Goal: Task Accomplishment & Management: Complete application form

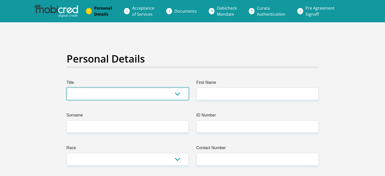
click at [134, 92] on select "Mr Ms Mrs Dr [PERSON_NAME]" at bounding box center [128, 94] width 122 height 12
select select "Ms"
click at [67, 88] on select "Mr Ms Mrs Dr [PERSON_NAME]" at bounding box center [128, 94] width 122 height 12
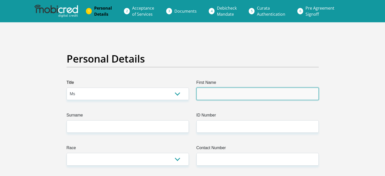
click at [225, 96] on input "First Name" at bounding box center [257, 94] width 122 height 12
type input "Sebabatso"
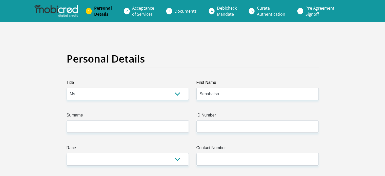
drag, startPoint x: 137, startPoint y: 118, endPoint x: 135, endPoint y: 122, distance: 4.1
click at [136, 118] on label "Surname" at bounding box center [128, 116] width 122 height 8
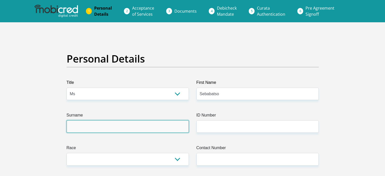
click at [136, 120] on input "Surname" at bounding box center [128, 126] width 122 height 12
type input "Mokoena"
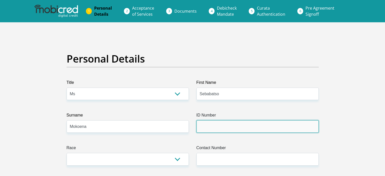
click at [266, 125] on input "ID Number" at bounding box center [257, 126] width 122 height 12
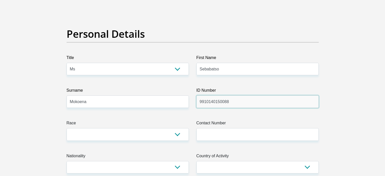
scroll to position [51, 0]
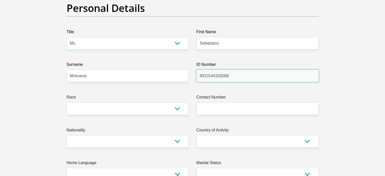
type input "9910140150088"
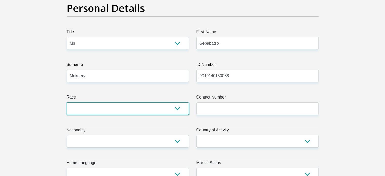
click at [175, 105] on select "Black Coloured Indian White Other" at bounding box center [128, 108] width 122 height 12
select select "1"
click at [67, 102] on select "Black Coloured Indian White Other" at bounding box center [128, 108] width 122 height 12
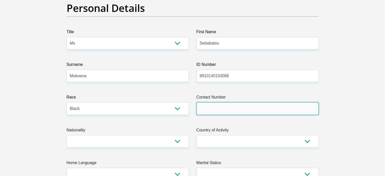
click at [223, 109] on input "Contact Number" at bounding box center [257, 108] width 122 height 12
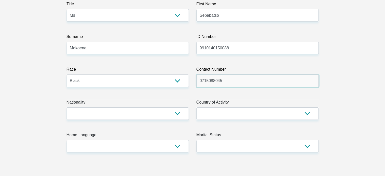
scroll to position [101, 0]
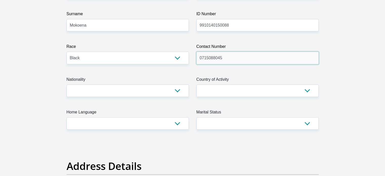
type input "0715088045"
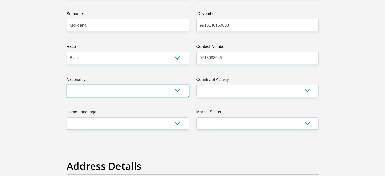
click at [160, 85] on select "[GEOGRAPHIC_DATA] [GEOGRAPHIC_DATA] [GEOGRAPHIC_DATA] [GEOGRAPHIC_DATA] [GEOGRA…" at bounding box center [128, 91] width 122 height 12
select select "ZAF"
click at [67, 85] on select "[GEOGRAPHIC_DATA] [GEOGRAPHIC_DATA] [GEOGRAPHIC_DATA] [GEOGRAPHIC_DATA] [GEOGRA…" at bounding box center [128, 91] width 122 height 12
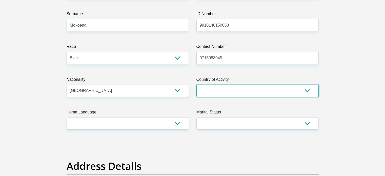
click at [279, 92] on select "[GEOGRAPHIC_DATA] [GEOGRAPHIC_DATA] [GEOGRAPHIC_DATA] [GEOGRAPHIC_DATA] [GEOGRA…" at bounding box center [257, 91] width 122 height 12
select select "ZAF"
click at [196, 85] on select "[GEOGRAPHIC_DATA] [GEOGRAPHIC_DATA] [GEOGRAPHIC_DATA] [GEOGRAPHIC_DATA] [GEOGRA…" at bounding box center [257, 91] width 122 height 12
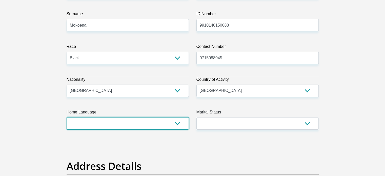
click at [140, 123] on select "Afrikaans English Sepedi South Ndebele Southern Sotho Swati Tsonga Tswana Venda…" at bounding box center [128, 123] width 122 height 12
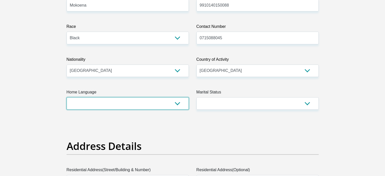
scroll to position [127, 0]
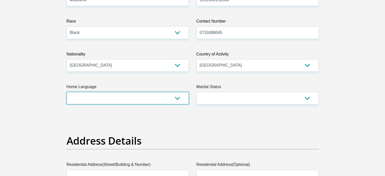
click at [132, 95] on select "Afrikaans English Sepedi South Ndebele Southern Sotho Swati Tsonga Tswana Venda…" at bounding box center [128, 98] width 122 height 12
select select "sot"
click at [67, 92] on select "Afrikaans English Sepedi South Ndebele Southern Sotho Swati Tsonga Tswana Venda…" at bounding box center [128, 98] width 122 height 12
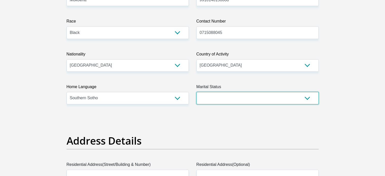
click at [247, 96] on select "Married ANC Single Divorced Widowed Married COP or Customary Law" at bounding box center [257, 98] width 122 height 12
select select "2"
click at [196, 92] on select "Married ANC Single Divorced Widowed Married COP or Customary Law" at bounding box center [257, 98] width 122 height 12
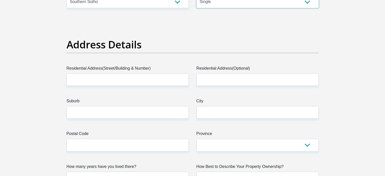
scroll to position [228, 0]
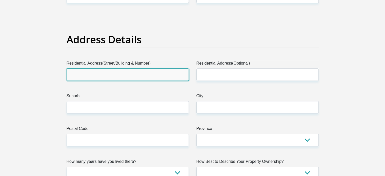
click at [141, 73] on input "Residential Address(Street/Building & Number)" at bounding box center [128, 74] width 122 height 12
type input "32 DemeterAve"
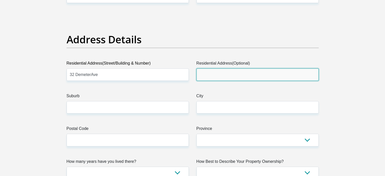
click at [249, 71] on input "Residential Address(Optional)" at bounding box center [257, 74] width 122 height 12
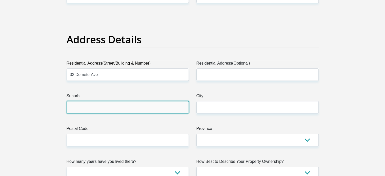
click at [158, 106] on input "Suburb" at bounding box center [128, 107] width 122 height 12
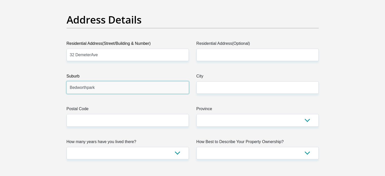
scroll to position [253, 0]
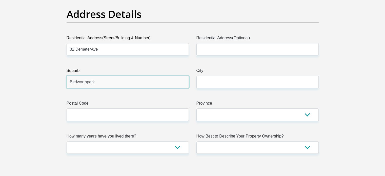
type input "Bedworthpark"
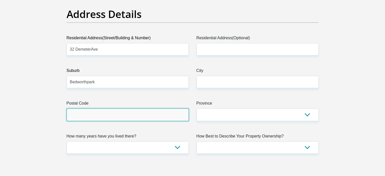
click at [166, 116] on input "Postal Code" at bounding box center [128, 114] width 122 height 12
type input "1939"
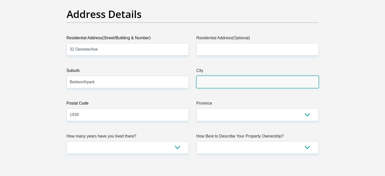
click at [218, 78] on input "City" at bounding box center [257, 82] width 122 height 12
type input "Vereeniging"
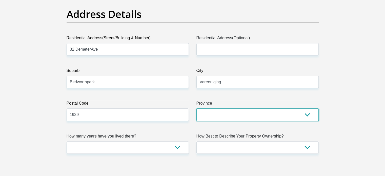
click at [205, 112] on select "Eastern Cape Free State [GEOGRAPHIC_DATA] [GEOGRAPHIC_DATA][DATE] [GEOGRAPHIC_D…" at bounding box center [257, 114] width 122 height 12
select select "Gauteng"
click at [196, 108] on select "Eastern Cape Free State [GEOGRAPHIC_DATA] [GEOGRAPHIC_DATA][DATE] [GEOGRAPHIC_D…" at bounding box center [257, 114] width 122 height 12
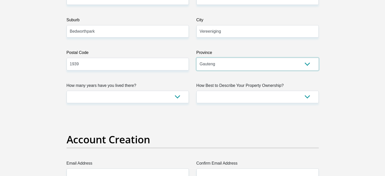
scroll to position [329, 0]
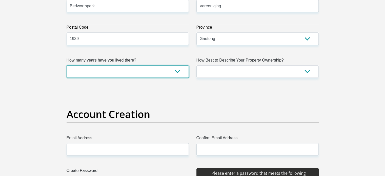
click at [131, 70] on select "less than 1 year 1-3 years 3-5 years 5+ years" at bounding box center [128, 71] width 122 height 12
select select "5"
click at [67, 65] on select "less than 1 year 1-3 years 3-5 years 5+ years" at bounding box center [128, 71] width 122 height 12
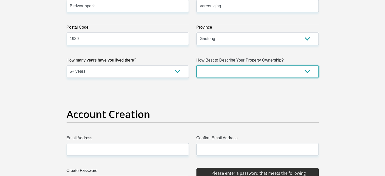
click at [251, 70] on select "Owned Rented Family Owned Company Dwelling" at bounding box center [257, 71] width 122 height 12
select select "parents"
click at [196, 65] on select "Owned Rented Family Owned Company Dwelling" at bounding box center [257, 71] width 122 height 12
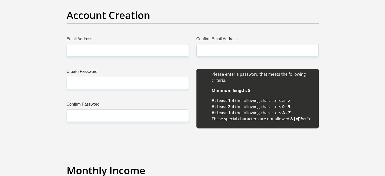
scroll to position [430, 0]
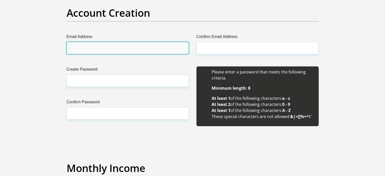
click at [148, 46] on input "Email Address" at bounding box center [128, 48] width 122 height 12
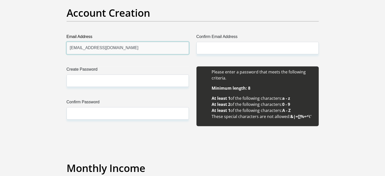
type input "[EMAIL_ADDRESS][DOMAIN_NAME]"
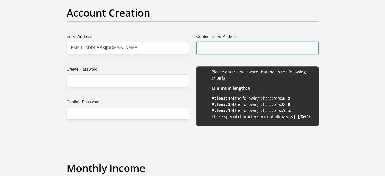
click at [253, 49] on input "Confirm Email Address" at bounding box center [257, 48] width 122 height 12
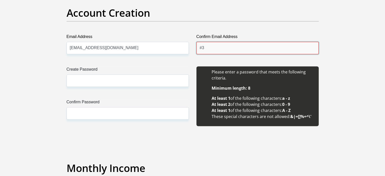
type input "#"
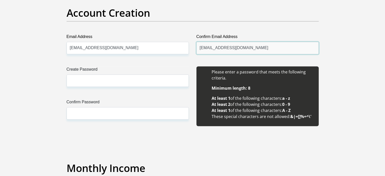
type input "[EMAIL_ADDRESS][DOMAIN_NAME]"
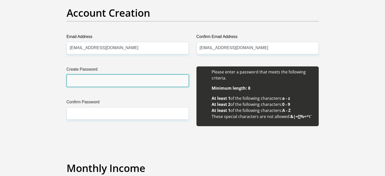
click at [154, 79] on input "Create Password" at bounding box center [128, 80] width 122 height 12
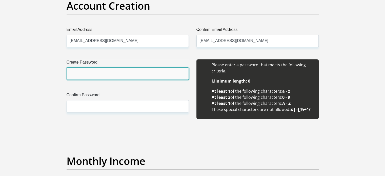
scroll to position [481, 0]
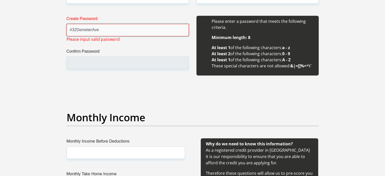
type input "#32DemeterAve"
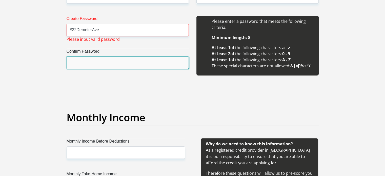
click at [126, 60] on input "Confirm Password" at bounding box center [128, 62] width 122 height 12
click at [124, 61] on input "Confirm Password" at bounding box center [128, 62] width 122 height 12
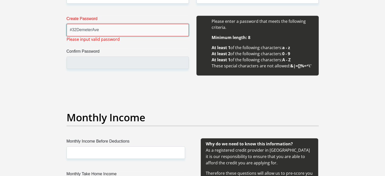
click at [114, 29] on input "#32DemeterAve" at bounding box center [128, 30] width 122 height 12
drag, startPoint x: 114, startPoint y: 29, endPoint x: 47, endPoint y: 32, distance: 67.2
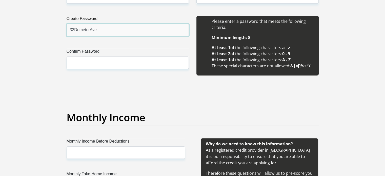
type input "32DemeterAve"
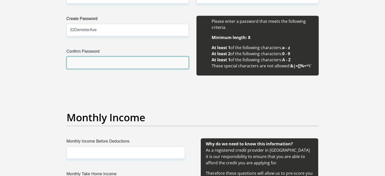
click at [78, 59] on input "Confirm Password" at bounding box center [128, 62] width 122 height 12
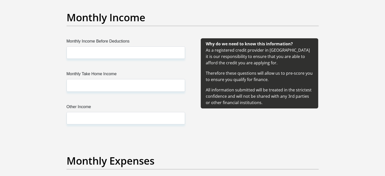
scroll to position [582, 0]
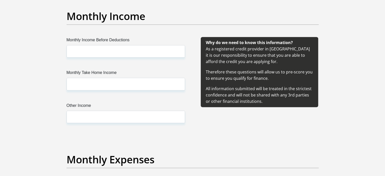
type input "32DemeterAve"
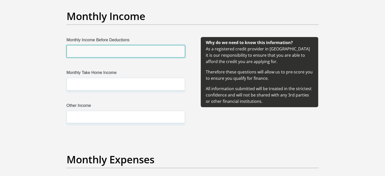
click at [98, 53] on input "Monthly Income Before Deductions" at bounding box center [126, 51] width 118 height 12
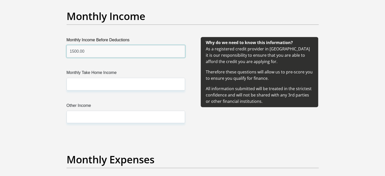
type input "1500.00"
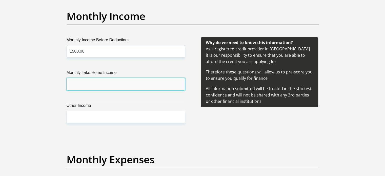
click at [109, 87] on input "Monthly Take Home Income" at bounding box center [126, 84] width 118 height 12
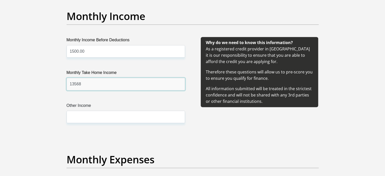
type input "13568"
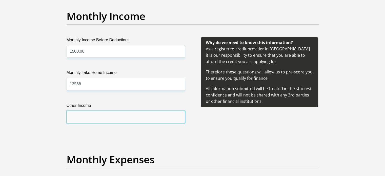
click at [101, 114] on input "Other Income" at bounding box center [126, 117] width 118 height 12
type input "0"
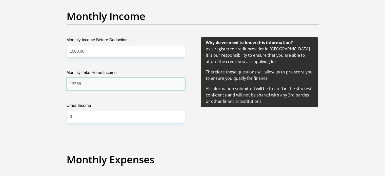
click at [84, 81] on input "13568" at bounding box center [126, 84] width 118 height 12
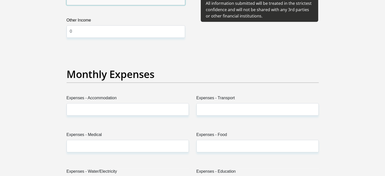
scroll to position [683, 0]
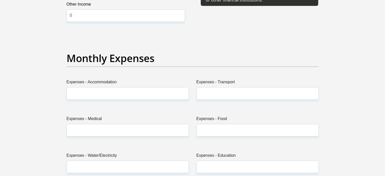
type input "13586"
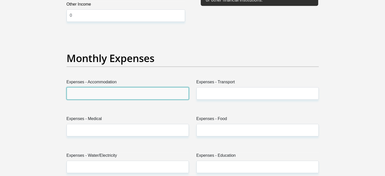
click at [94, 96] on input "Expenses - Accommodation" at bounding box center [128, 93] width 122 height 12
type input "0"
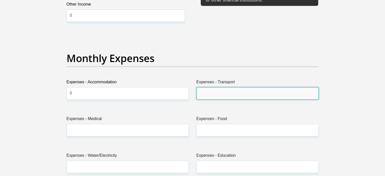
click at [208, 92] on input "Expenses - Transport" at bounding box center [257, 93] width 122 height 12
type input "0"
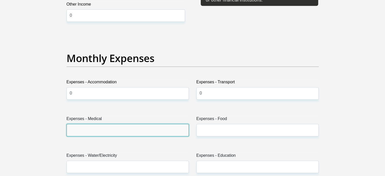
click at [126, 128] on input "Expenses - Medical" at bounding box center [128, 130] width 122 height 12
type input "0"
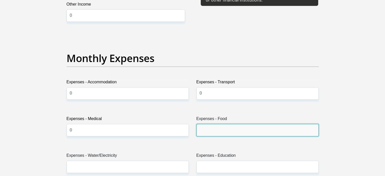
click at [239, 128] on input "Expenses - Food" at bounding box center [257, 130] width 122 height 12
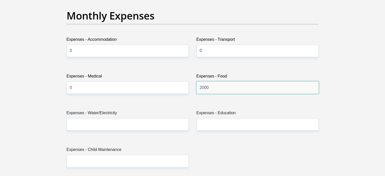
scroll to position [734, 0]
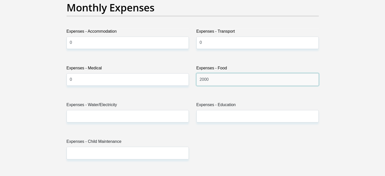
type input "2000"
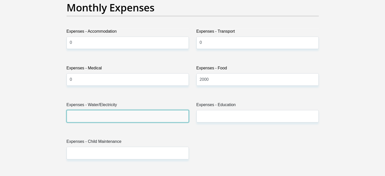
click at [145, 114] on input "Expenses - Water/Electricity" at bounding box center [128, 116] width 122 height 12
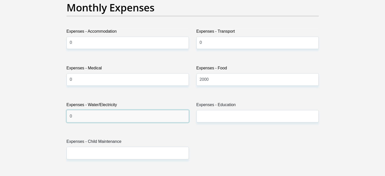
type input "0"
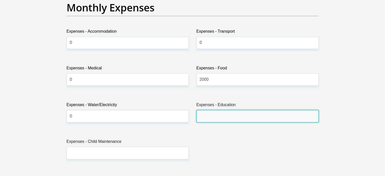
click at [240, 117] on input "Expenses - Education" at bounding box center [257, 116] width 122 height 12
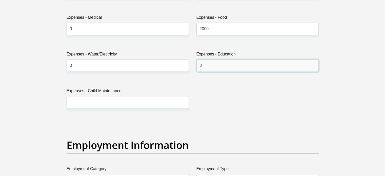
scroll to position [810, 0]
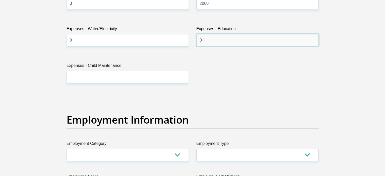
type input "0"
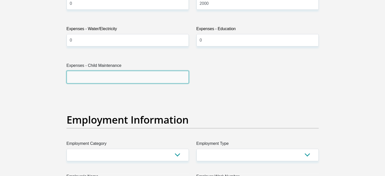
click at [101, 75] on input "Expenses - Child Maintenance" at bounding box center [128, 77] width 122 height 12
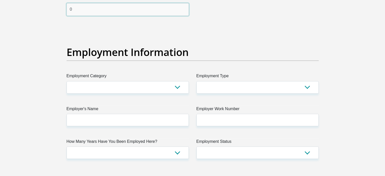
scroll to position [886, 0]
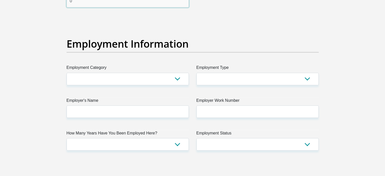
type input "0"
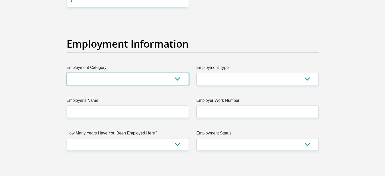
click at [131, 78] on select "AGRICULTURE ALCOHOL & TOBACCO CONSTRUCTION MATERIALS METALLURGY EQUIPMENT FOR R…" at bounding box center [128, 79] width 122 height 12
select select "6"
click at [114, 78] on select "AGRICULTURE ALCOHOL & TOBACCO CONSTRUCTION MATERIALS METALLURGY EQUIPMENT FOR R…" at bounding box center [128, 79] width 122 height 12
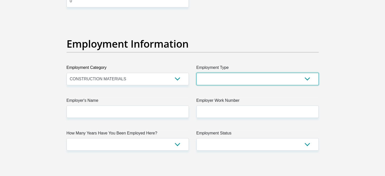
click at [235, 76] on select "College/Lecturer Craft Seller Creative Driver Executive Farmer Forces - Non Com…" at bounding box center [257, 79] width 122 height 12
click at [234, 74] on select "College/Lecturer Craft Seller Creative Driver Executive Farmer Forces - Non Com…" at bounding box center [257, 79] width 122 height 12
select select "Office Staff/Clerk"
click at [196, 73] on select "College/Lecturer Craft Seller Creative Driver Executive Farmer Forces - Non Com…" at bounding box center [257, 79] width 122 height 12
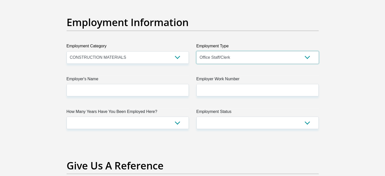
scroll to position [937, 0]
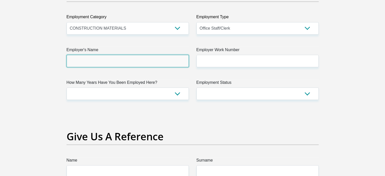
click at [136, 60] on input "Employer's Name" at bounding box center [128, 61] width 122 height 12
click at [165, 59] on input "NorthWestUniversity" at bounding box center [128, 61] width 122 height 12
type input "N"
type input "NorthWestUniversity"
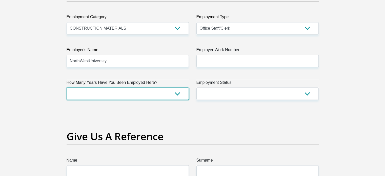
click at [129, 89] on select "less than 1 year 1-3 years 3-5 years 5+ years" at bounding box center [128, 93] width 122 height 12
select select "48"
click at [67, 87] on select "less than 1 year 1-3 years 3-5 years 5+ years" at bounding box center [128, 93] width 122 height 12
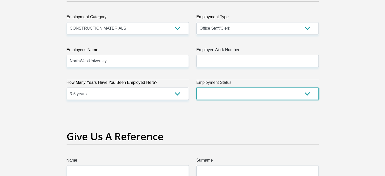
click at [247, 95] on select "Permanent/Full-time Part-time/Casual [DEMOGRAPHIC_DATA] Worker Self-Employed Ho…" at bounding box center [257, 93] width 122 height 12
select select "3"
click at [196, 87] on select "Permanent/Full-time Part-time/Casual [DEMOGRAPHIC_DATA] Worker Self-Employed Ho…" at bounding box center [257, 93] width 122 height 12
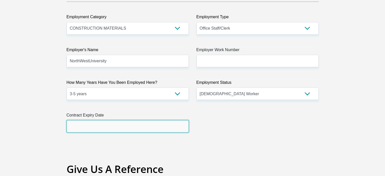
click at [161, 123] on input "text" at bounding box center [128, 126] width 122 height 12
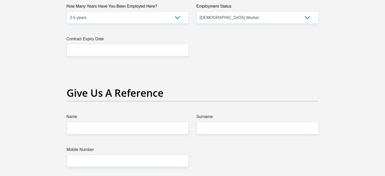
scroll to position [1038, 0]
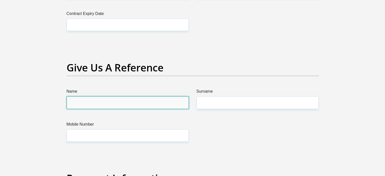
click at [158, 100] on input "Name" at bounding box center [128, 102] width 122 height 12
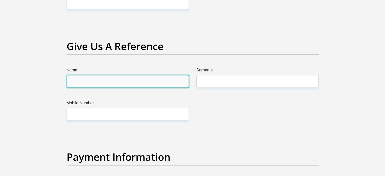
scroll to position [1063, 0]
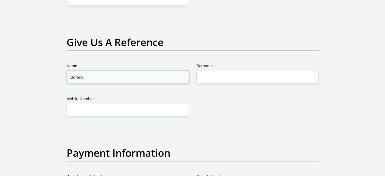
type input "Morena"
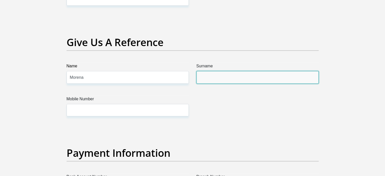
click at [246, 80] on input "Surname" at bounding box center [257, 77] width 122 height 12
type input "Mokoena"
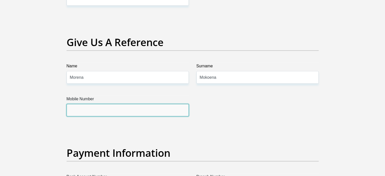
click at [126, 111] on input "Mobile Number" at bounding box center [128, 110] width 122 height 12
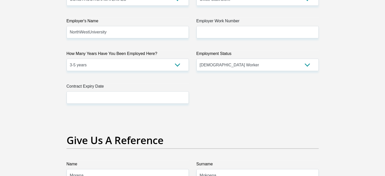
scroll to position [962, 0]
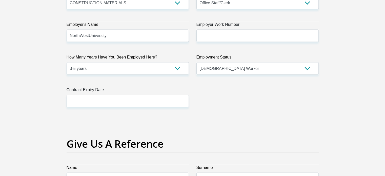
type input "0715088045"
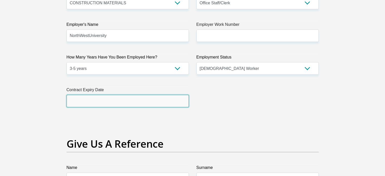
click at [140, 100] on input "text" at bounding box center [128, 101] width 122 height 12
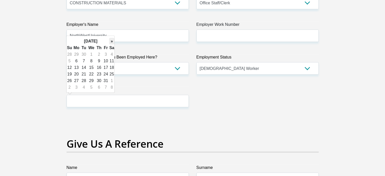
click at [110, 40] on th "»" at bounding box center [112, 41] width 6 height 7
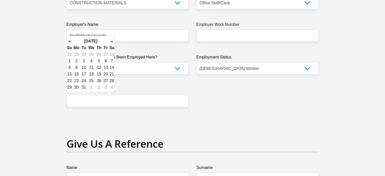
click at [110, 40] on th "»" at bounding box center [112, 41] width 6 height 7
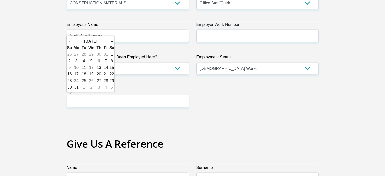
click at [110, 40] on th "»" at bounding box center [112, 41] width 6 height 7
click at [99, 81] on td "31" at bounding box center [98, 80] width 7 height 7
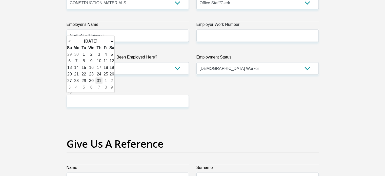
type input "[DATE]"
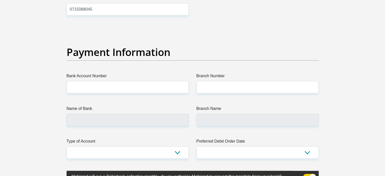
scroll to position [1190, 0]
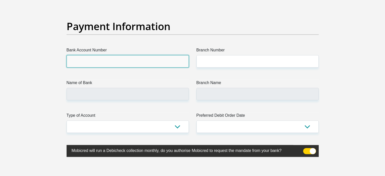
click at [100, 63] on input "Bank Account Number" at bounding box center [128, 61] width 122 height 12
type input "1406875846"
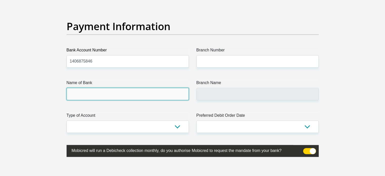
click at [94, 98] on input "Name of Bank" at bounding box center [128, 94] width 122 height 12
click at [91, 94] on input "Name of Bank" at bounding box center [128, 94] width 122 height 12
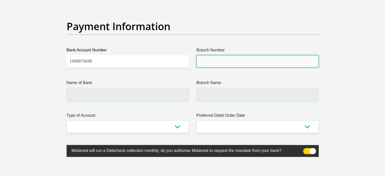
click at [222, 62] on input "Branch Number" at bounding box center [257, 61] width 122 height 12
type input "470010"
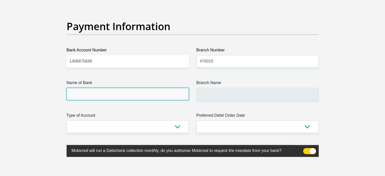
click at [126, 99] on input "Name of Bank" at bounding box center [128, 94] width 122 height 12
type input "CAPITEC BANK LIMITED"
type input "CAPITEC BANK CPC"
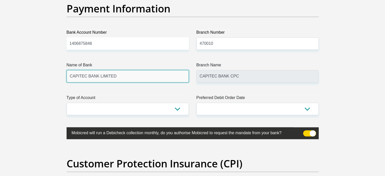
scroll to position [1215, 0]
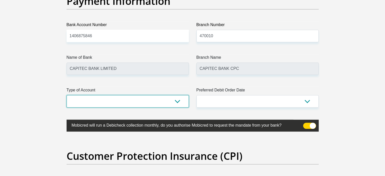
click at [144, 100] on select "Cheque Savings" at bounding box center [128, 101] width 122 height 12
select select "SAV"
click at [67, 95] on select "Cheque Savings" at bounding box center [128, 101] width 122 height 12
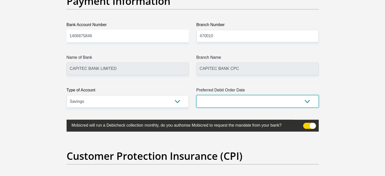
click at [234, 103] on select "1st 2nd 3rd 4th 5th 7th 18th 19th 20th 21st 22nd 23rd 24th 25th 26th 27th 28th …" at bounding box center [257, 101] width 122 height 12
select select "30"
click at [196, 95] on select "1st 2nd 3rd 4th 5th 7th 18th 19th 20th 21st 22nd 23rd 24th 25th 26th 27th 28th …" at bounding box center [257, 101] width 122 height 12
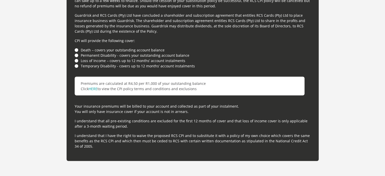
scroll to position [1468, 0]
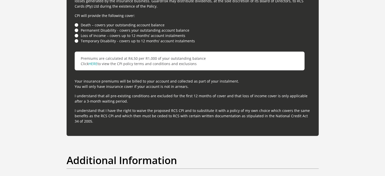
click at [76, 23] on li "Death – covers your outstanding account balance" at bounding box center [193, 24] width 236 height 5
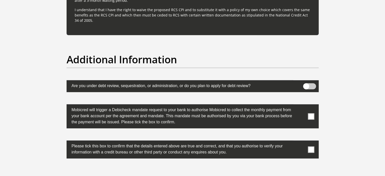
scroll to position [1620, 0]
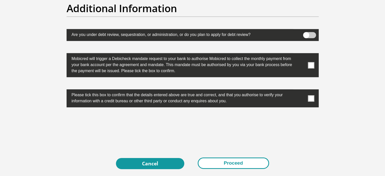
click at [216, 164] on button "Proceed" at bounding box center [233, 162] width 71 height 11
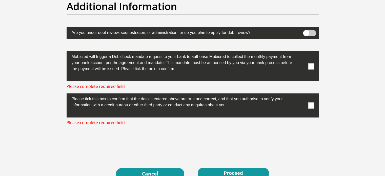
scroll to position [1628, 0]
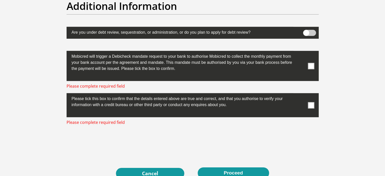
click at [310, 104] on span at bounding box center [311, 105] width 6 height 6
click at [301, 94] on input "checkbox" at bounding box center [301, 94] width 0 height 0
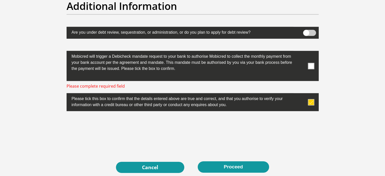
click at [310, 63] on span at bounding box center [311, 66] width 6 height 6
click at [301, 52] on input "checkbox" at bounding box center [301, 52] width 0 height 0
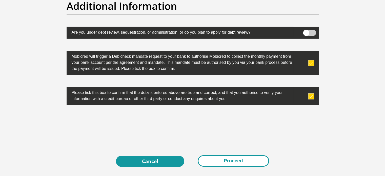
click at [234, 163] on button "Proceed" at bounding box center [233, 160] width 71 height 11
click at [239, 158] on button "Proceed" at bounding box center [233, 160] width 71 height 11
click at [228, 160] on button "Proceed" at bounding box center [233, 160] width 71 height 11
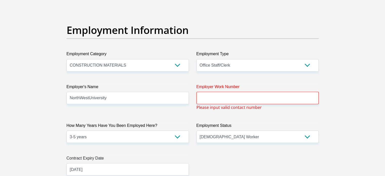
scroll to position [920, 0]
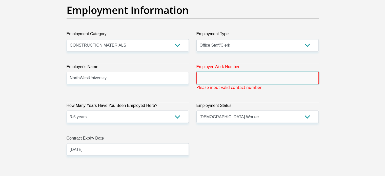
click at [202, 72] on input "Employer Work Number" at bounding box center [257, 78] width 122 height 12
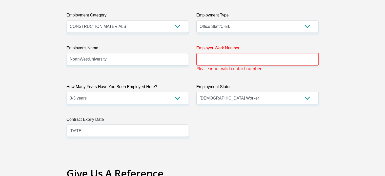
scroll to position [934, 0]
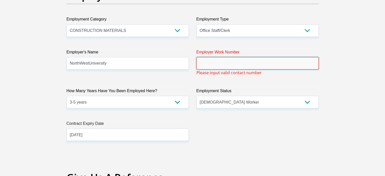
click at [207, 63] on input "Employer Work Number" at bounding box center [257, 63] width 122 height 12
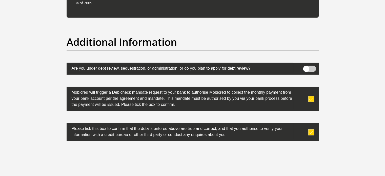
scroll to position [1678, 0]
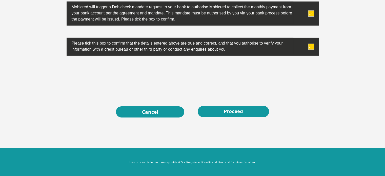
type input "NWU015"
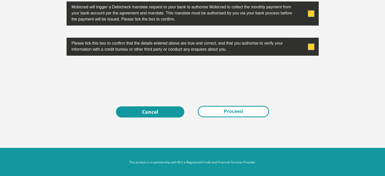
click at [248, 113] on button "Proceed" at bounding box center [233, 111] width 71 height 11
click at [223, 111] on button "Proceed" at bounding box center [233, 111] width 71 height 11
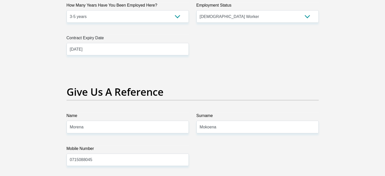
scroll to position [918, 0]
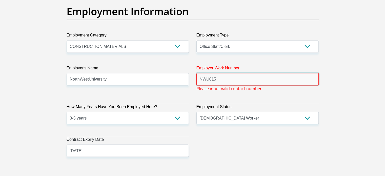
click at [232, 75] on input "NWU015" at bounding box center [257, 79] width 122 height 12
drag, startPoint x: 217, startPoint y: 76, endPoint x: 193, endPoint y: 80, distance: 24.6
click at [193, 80] on div "Employer Work Number NWU015 Please input valid contact number" at bounding box center [258, 78] width 130 height 27
type input "015"
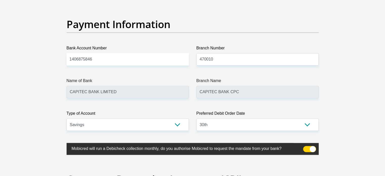
scroll to position [1273, 0]
